Goal: Task Accomplishment & Management: Complete application form

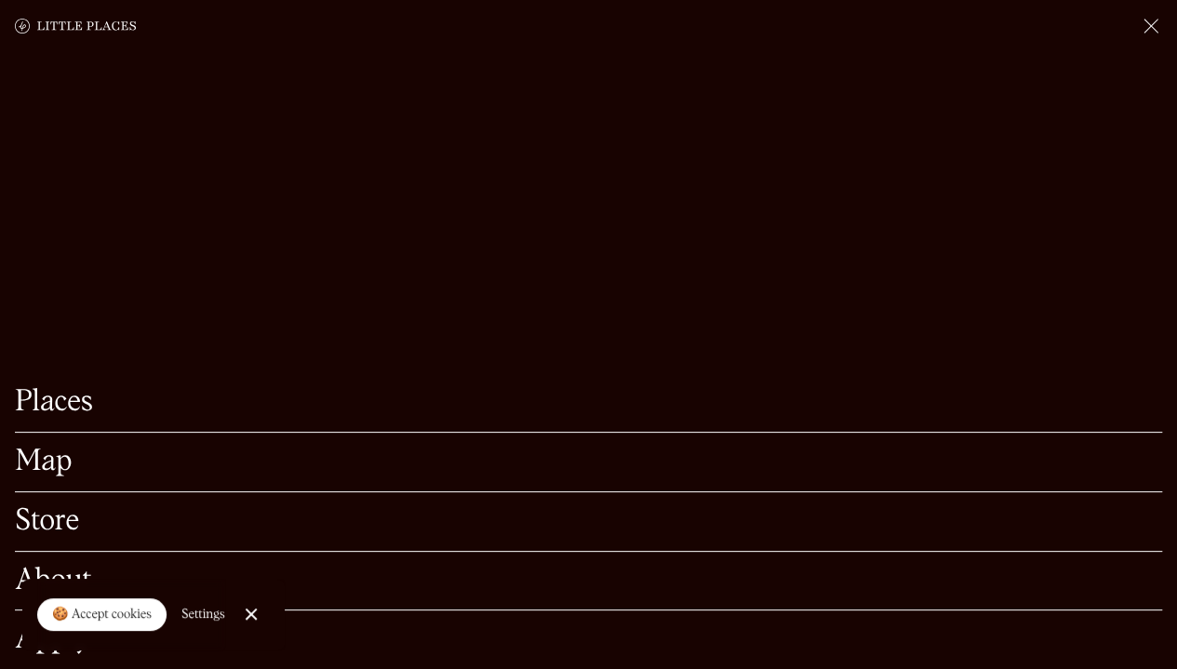
click at [307, 628] on div "Apply" at bounding box center [588, 639] width 1147 height 59
click at [249, 611] on div at bounding box center [251, 615] width 12 height 12
click at [60, 625] on link "Apply" at bounding box center [588, 639] width 1147 height 29
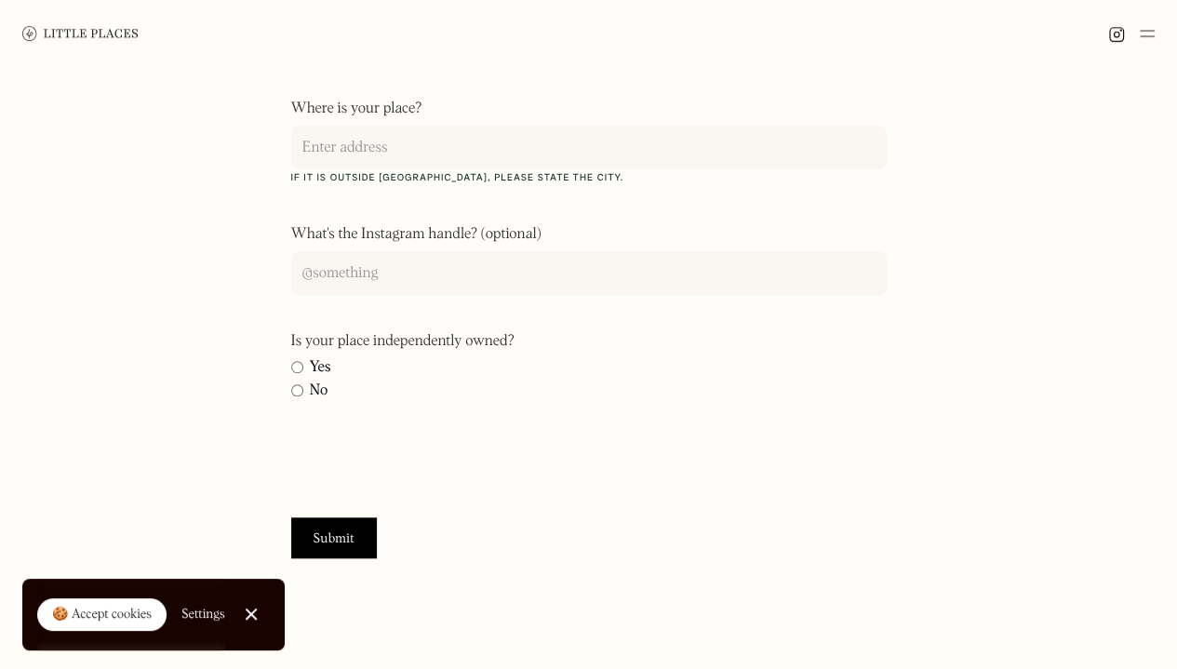
scroll to position [601, 0]
click at [257, 612] on link "Close Cookie Popup" at bounding box center [251, 614] width 37 height 37
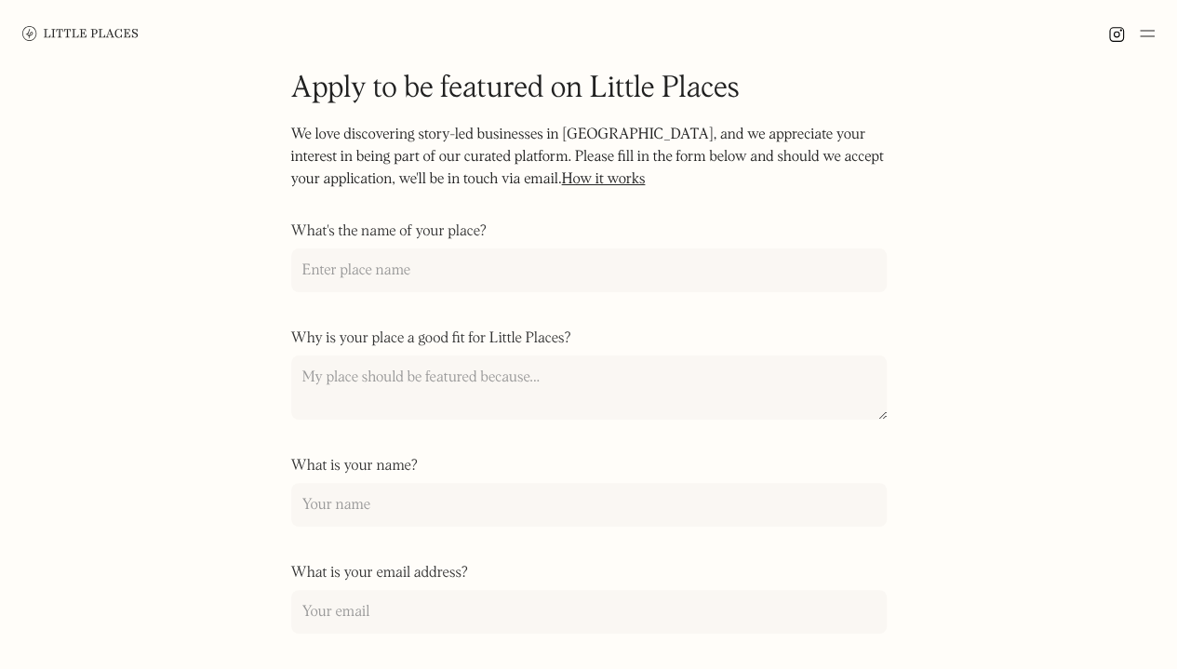
scroll to position [0, 0]
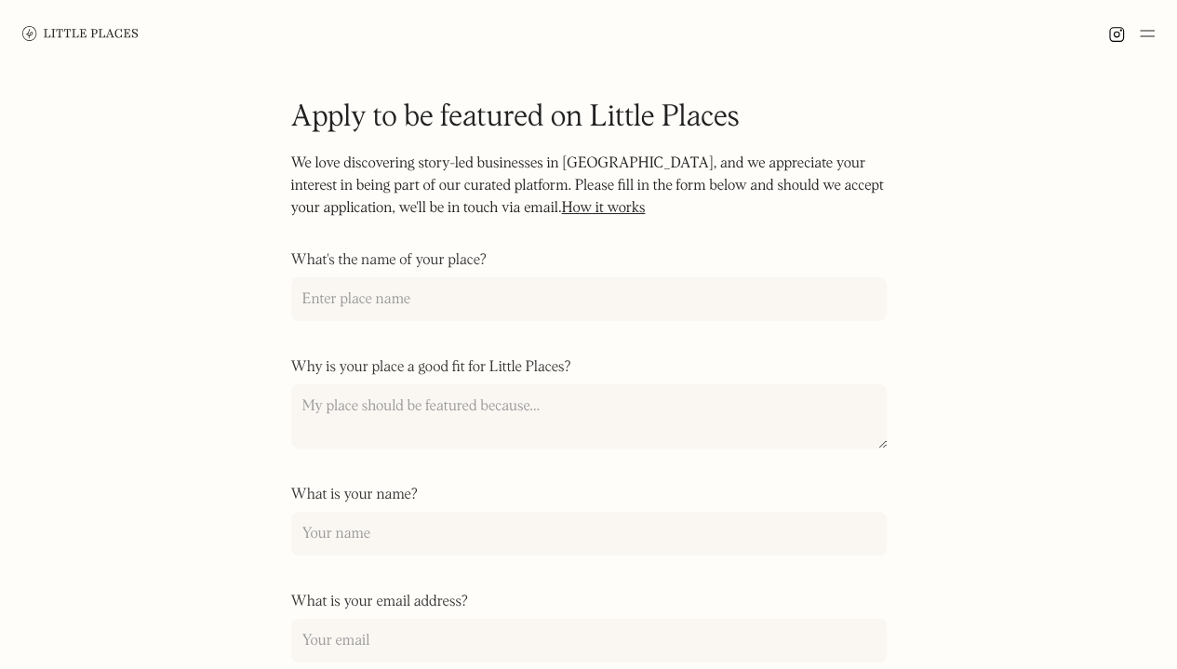
click at [581, 208] on link "How it works" at bounding box center [603, 208] width 84 height 15
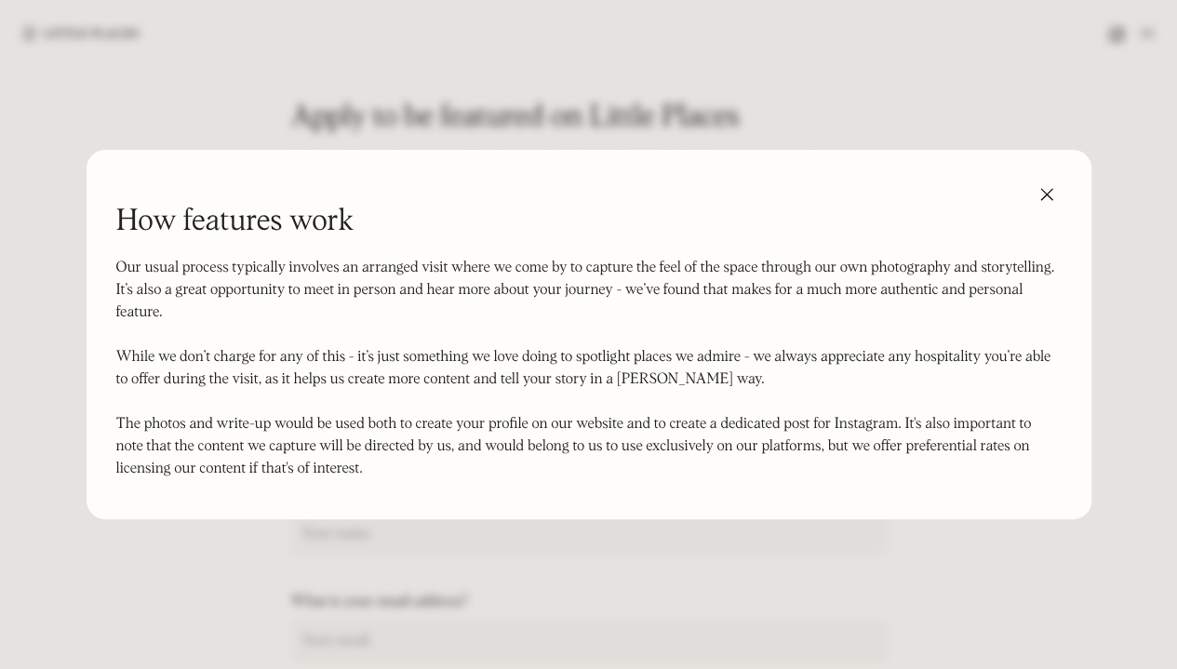
click at [1044, 194] on img at bounding box center [1047, 195] width 30 height 30
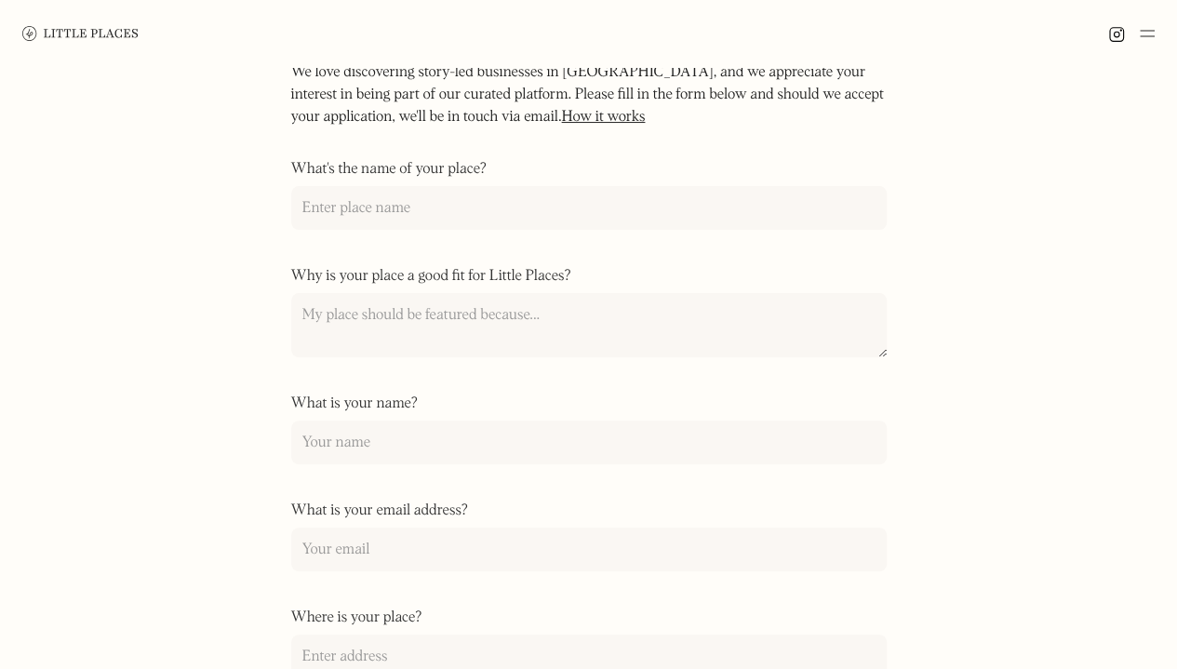
scroll to position [92, 0]
